Goal: Information Seeking & Learning: Learn about a topic

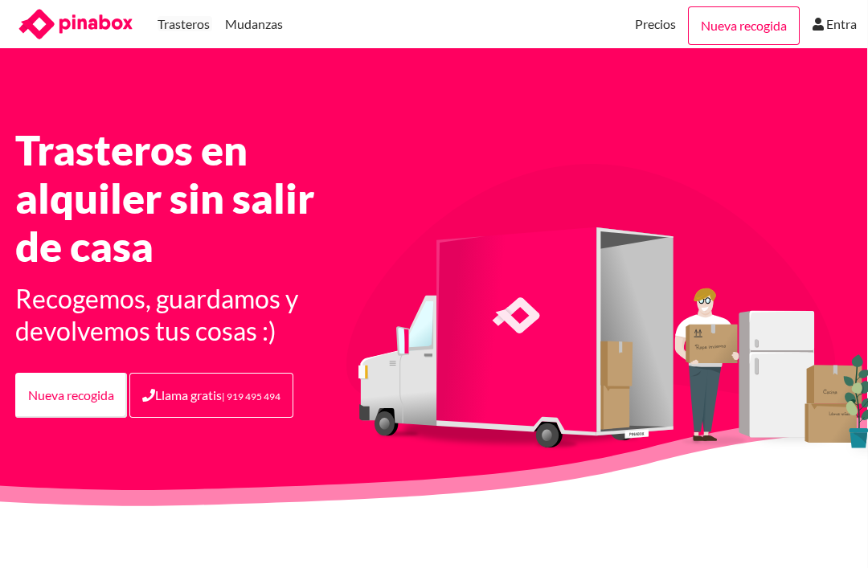
scroll to position [0, 1]
click at [93, 35] on icon at bounding box center [75, 24] width 121 height 32
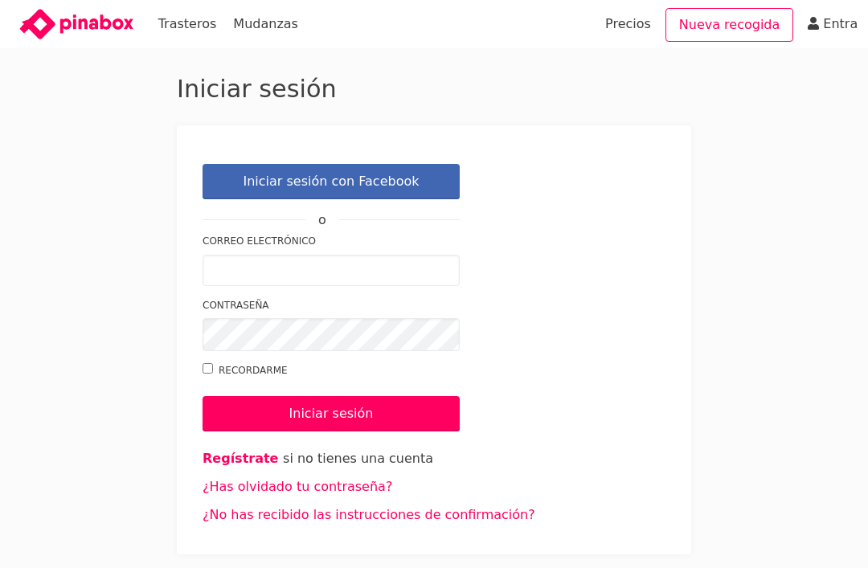
click at [192, 27] on link "Trasteros" at bounding box center [187, 24] width 59 height 48
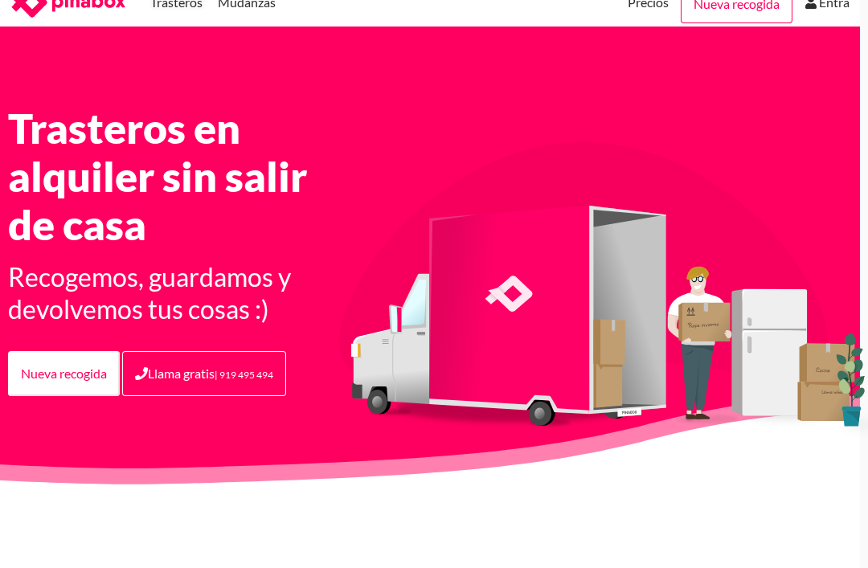
scroll to position [0, 8]
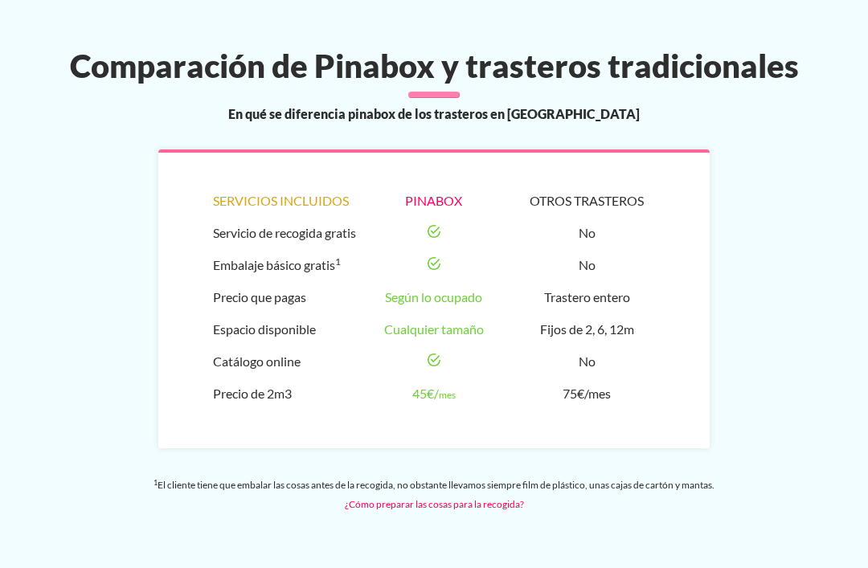
scroll to position [1236, 0]
click at [503, 498] on link "¿Cómo preparar las cosas para la recogida?" at bounding box center [434, 504] width 179 height 12
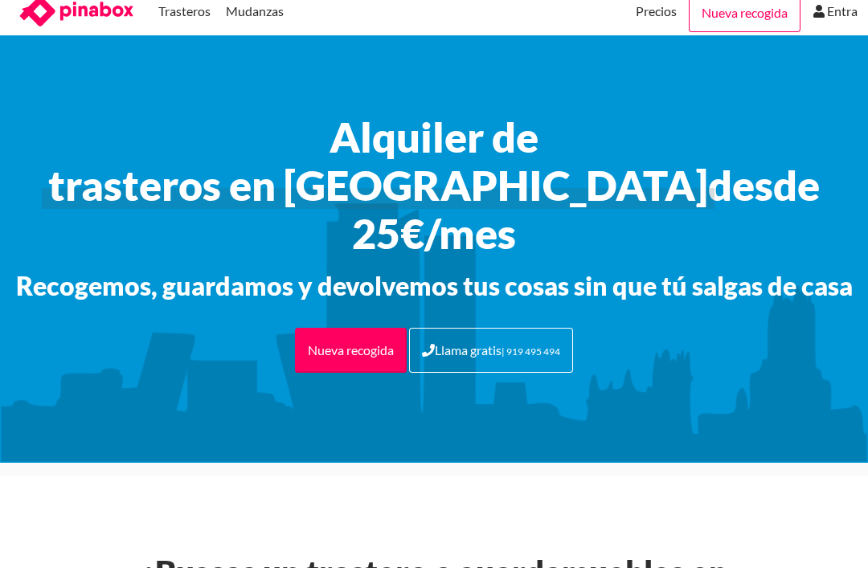
scroll to position [0, 0]
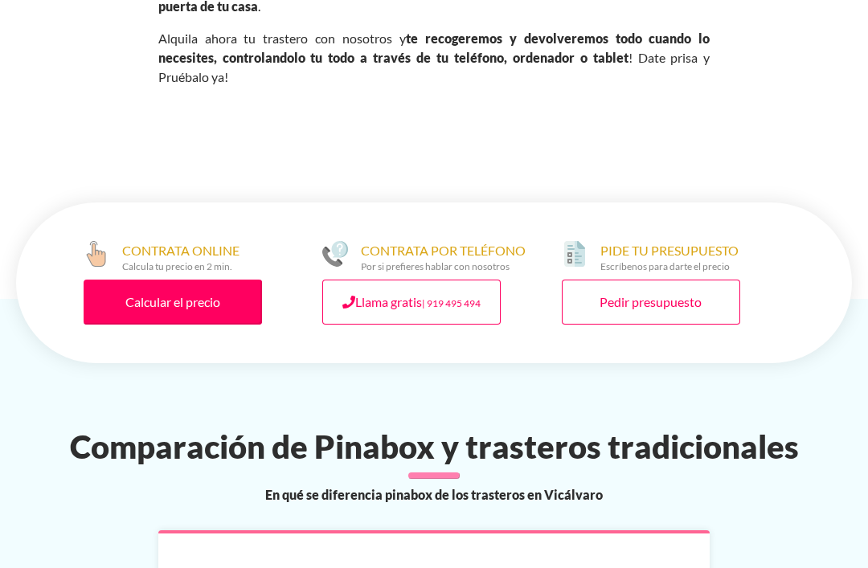
scroll to position [852, 0]
click at [227, 308] on link "Calcular el precio" at bounding box center [173, 302] width 178 height 45
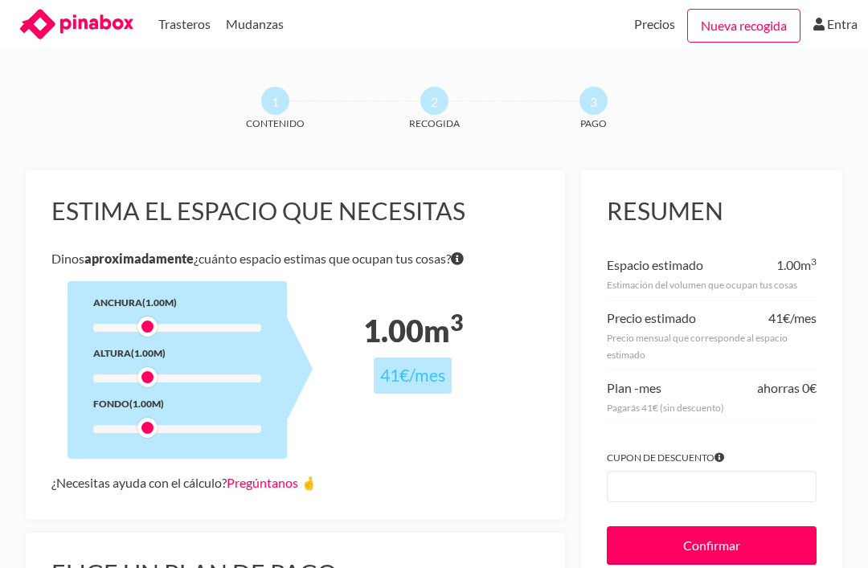
click at [309, 483] on link "Pregúntanos 🤞" at bounding box center [272, 482] width 90 height 15
click at [451, 481] on div "¿Necesitas ayuda con el cálculo? Pregúntanos 🤞" at bounding box center [295, 483] width 488 height 23
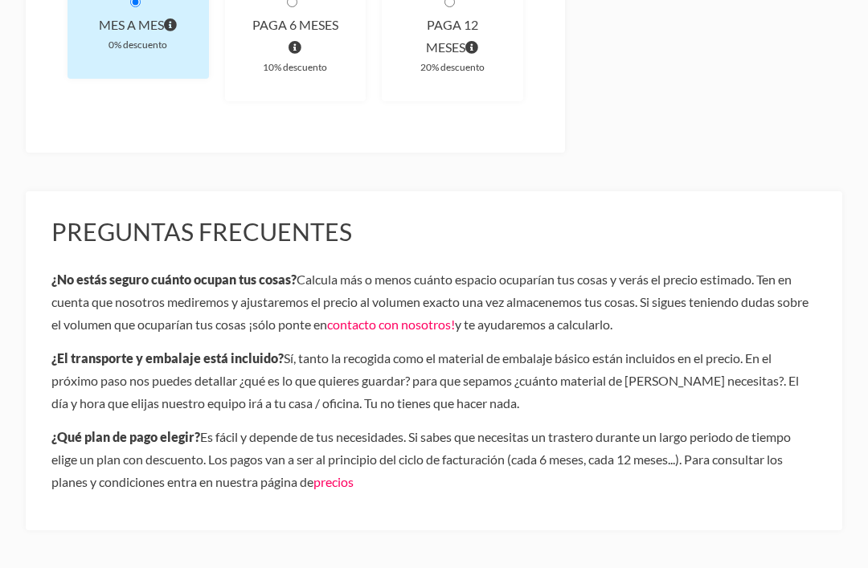
scroll to position [704, 0]
click at [349, 475] on link "precios" at bounding box center [333, 482] width 40 height 15
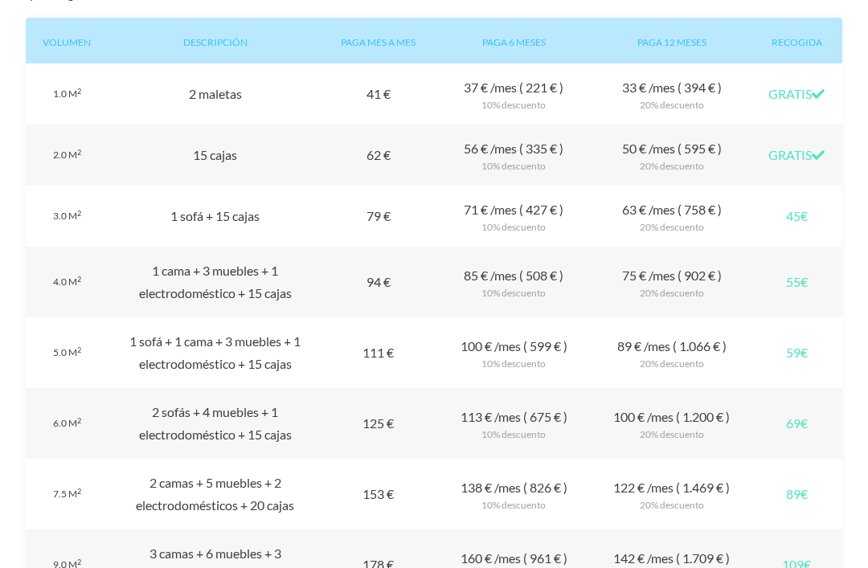
scroll to position [1463, 0]
